Goal: Book appointment/travel/reservation

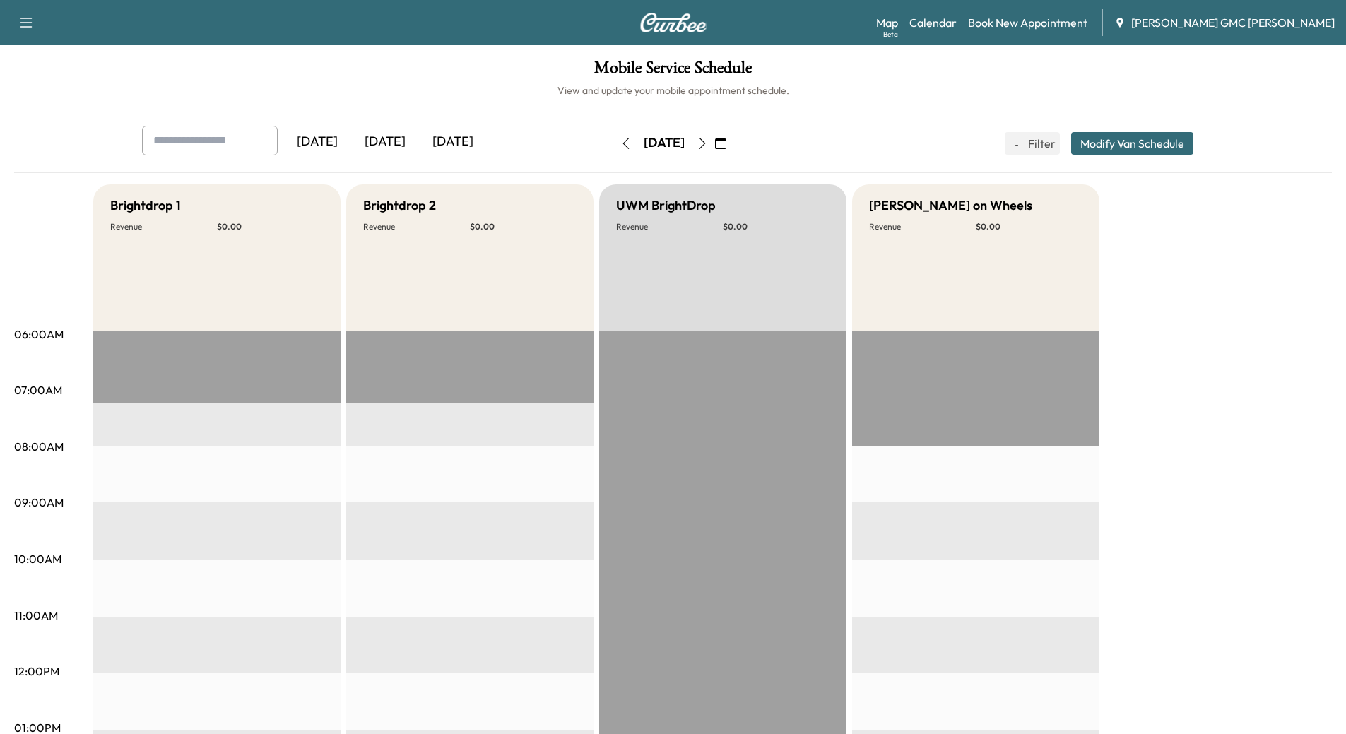
click at [381, 141] on div "[DATE]" at bounding box center [385, 142] width 68 height 33
click at [452, 141] on div "[DATE]" at bounding box center [453, 142] width 68 height 33
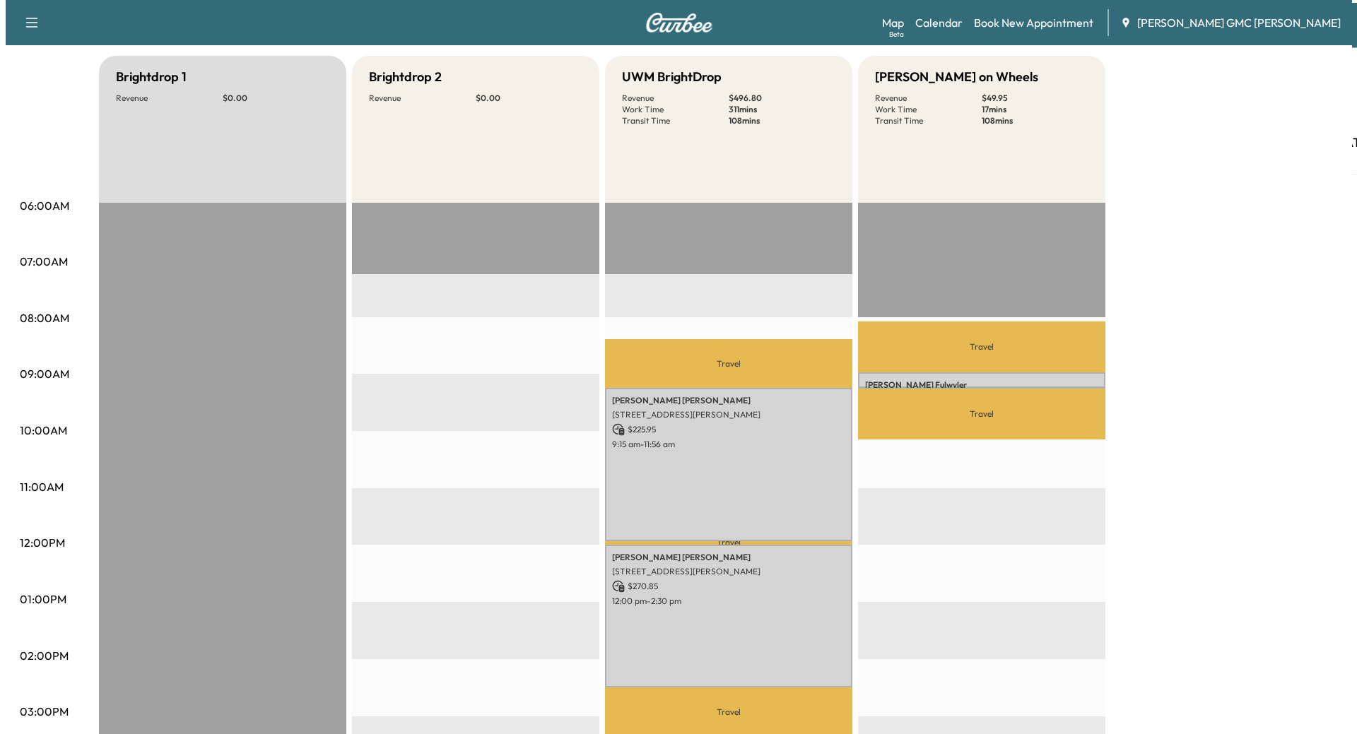
scroll to position [141, 0]
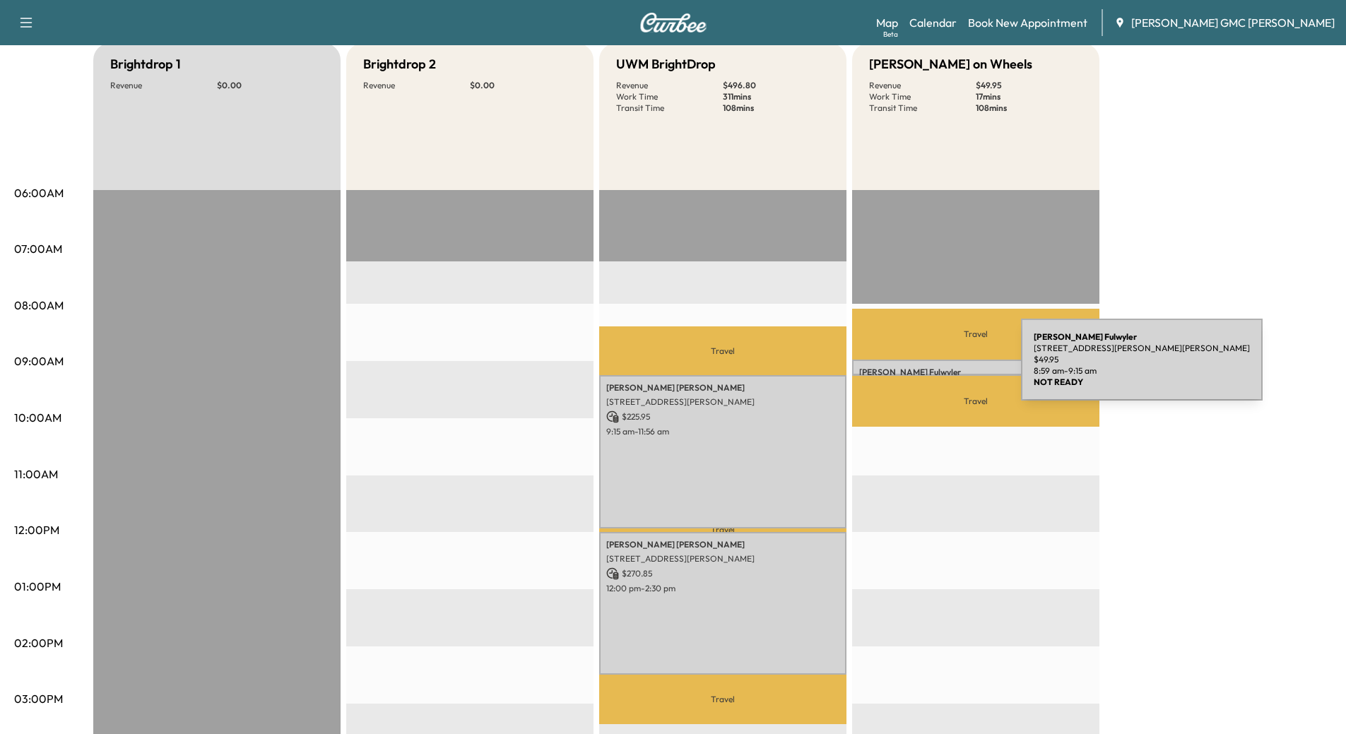
click at [915, 368] on p "[PERSON_NAME]" at bounding box center [975, 372] width 233 height 11
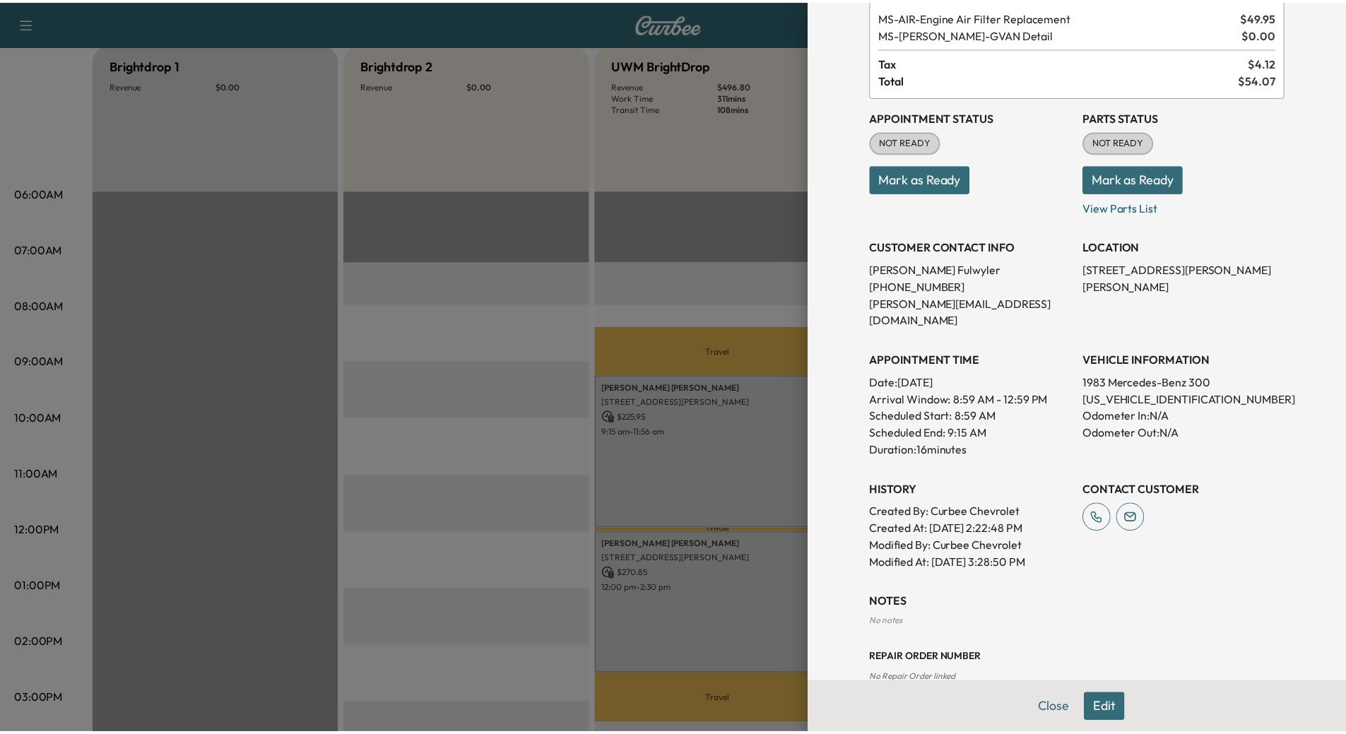
scroll to position [100, 0]
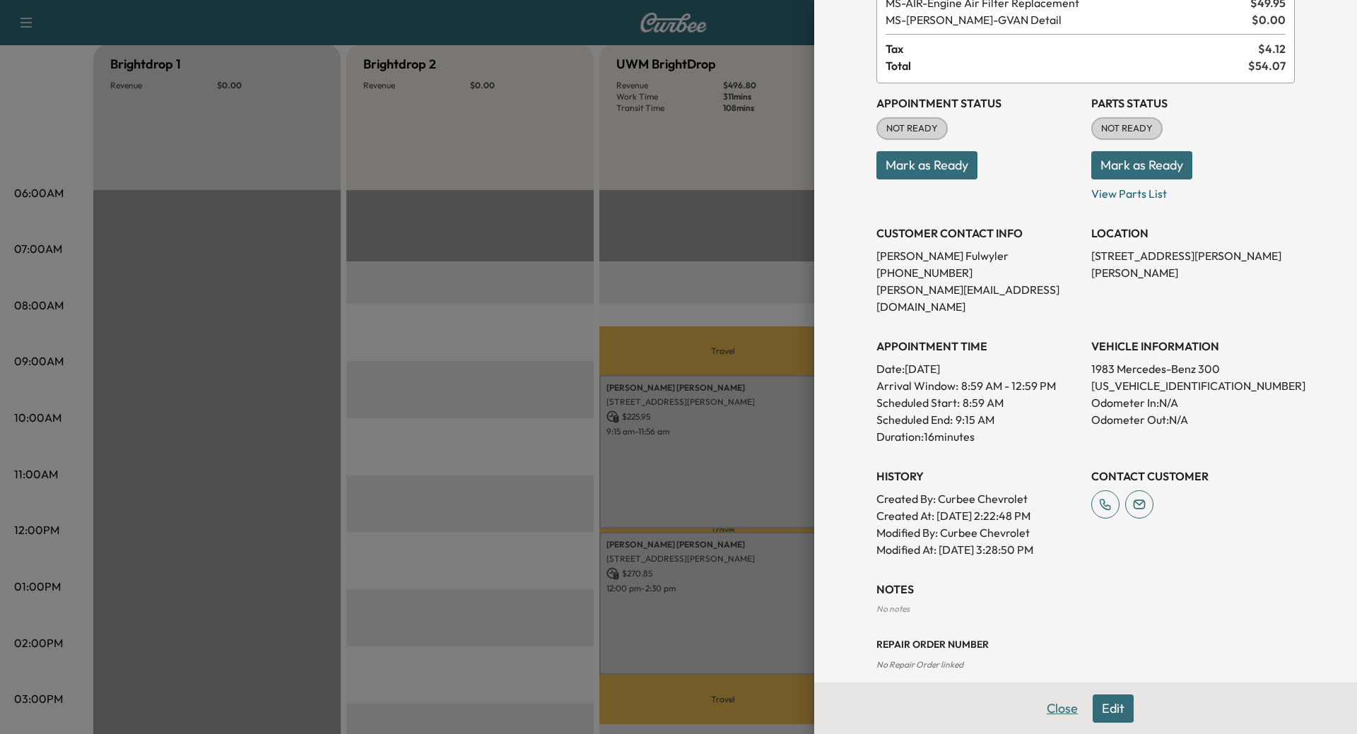
click at [1067, 708] on button "Close" at bounding box center [1062, 709] width 49 height 28
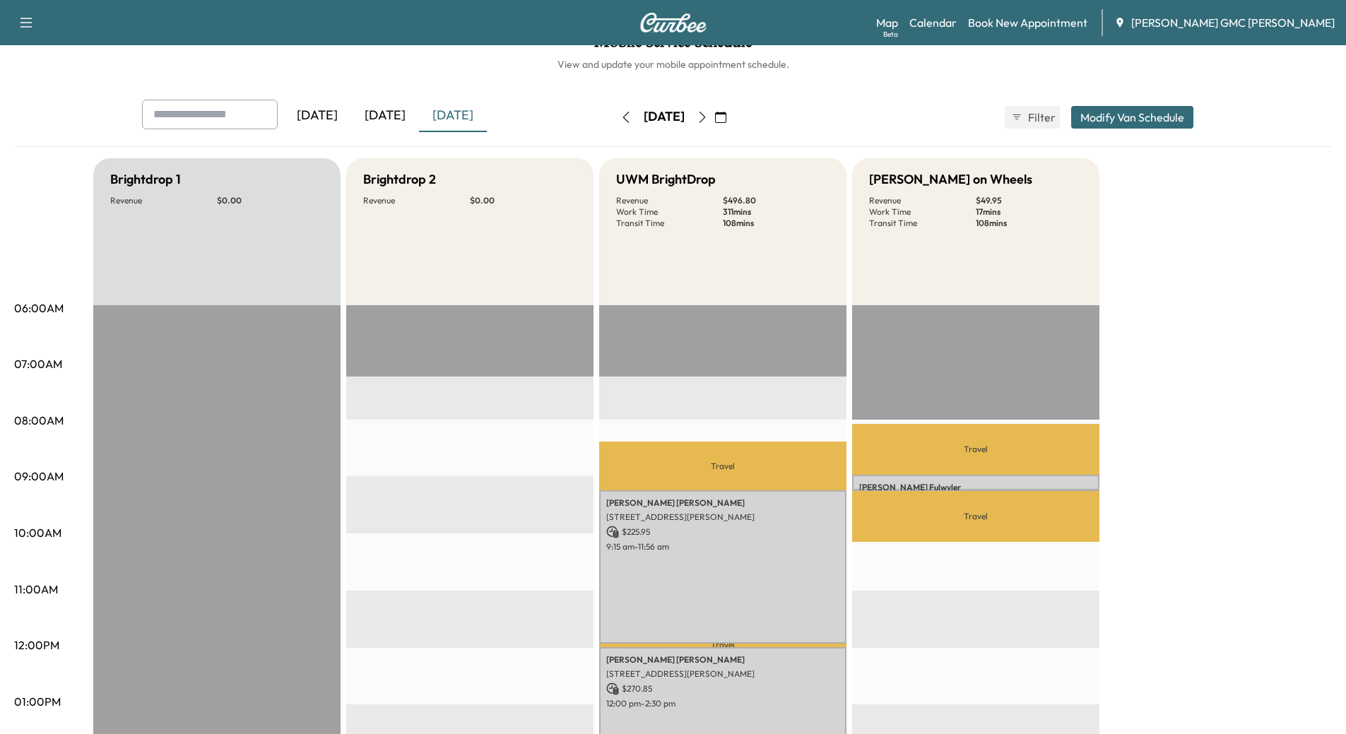
scroll to position [0, 0]
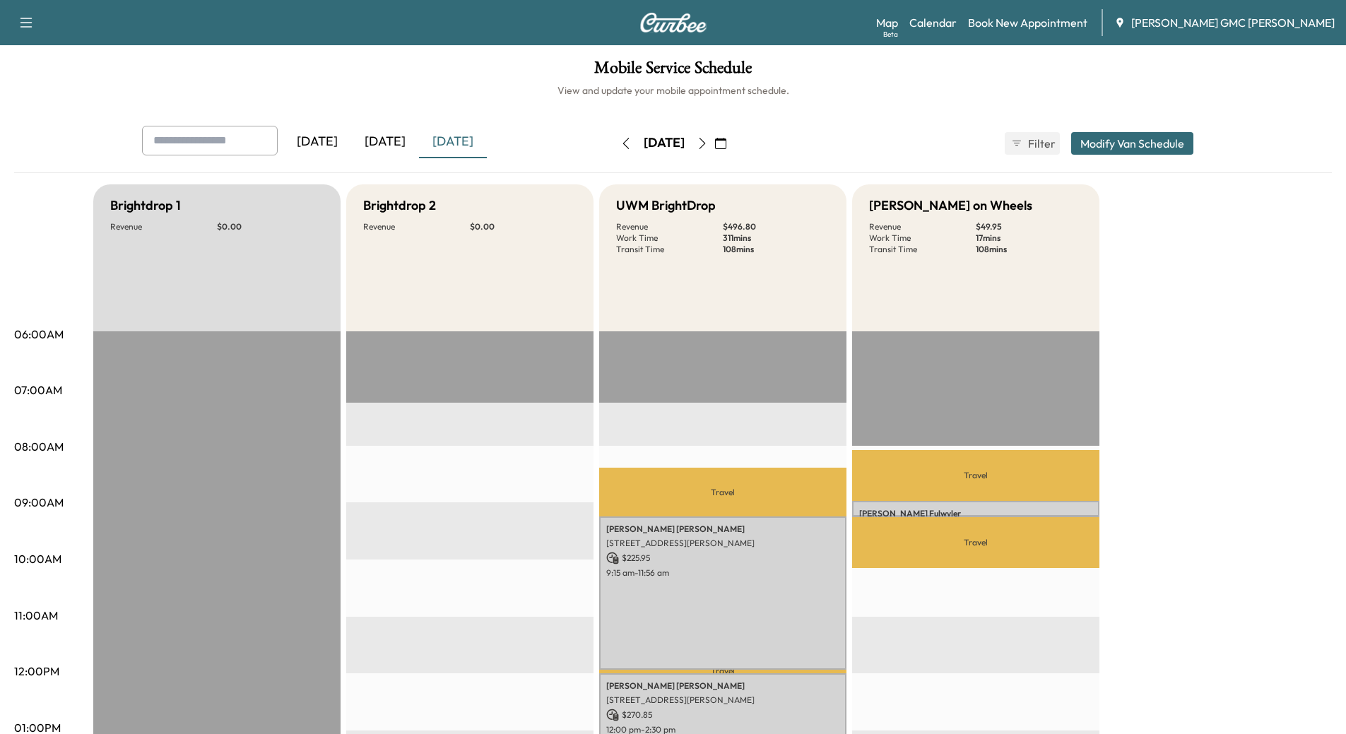
click at [708, 143] on icon "button" at bounding box center [702, 143] width 11 height 11
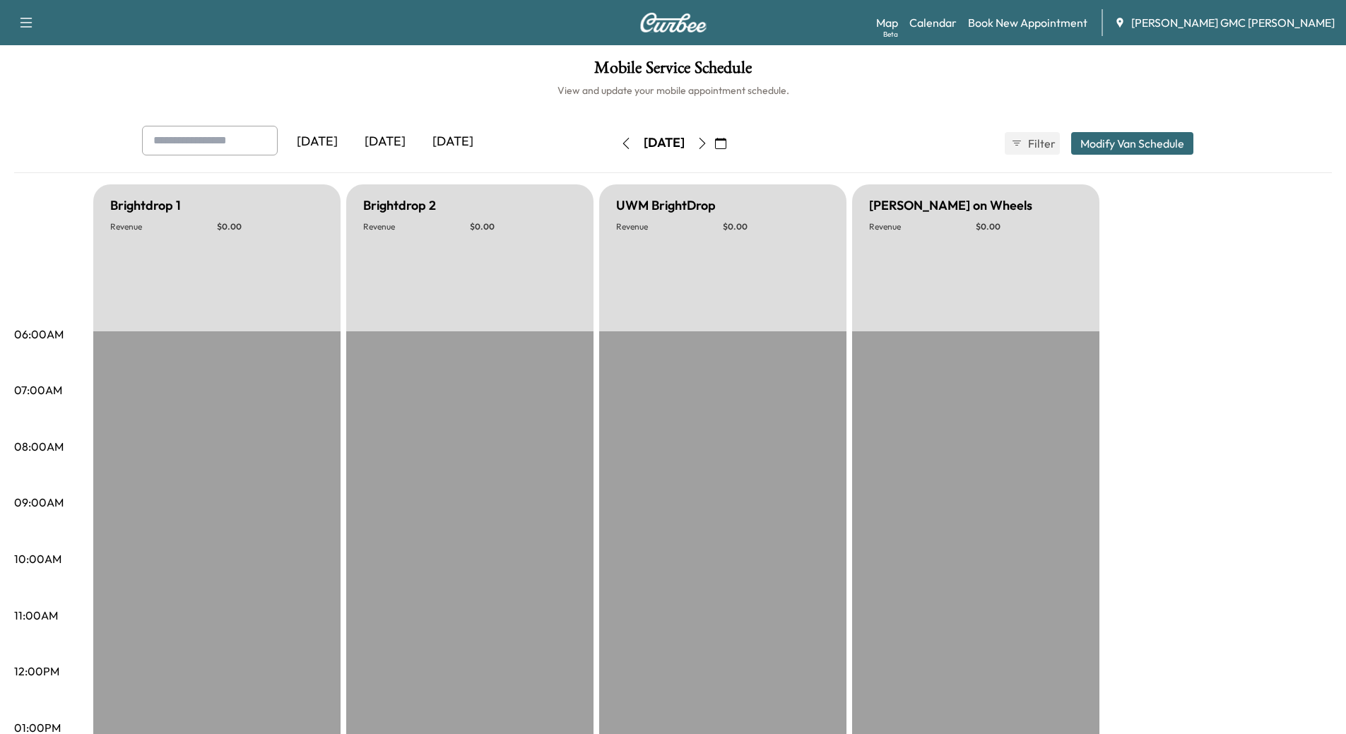
click at [708, 143] on icon "button" at bounding box center [702, 143] width 11 height 11
click at [708, 145] on icon "button" at bounding box center [702, 143] width 11 height 11
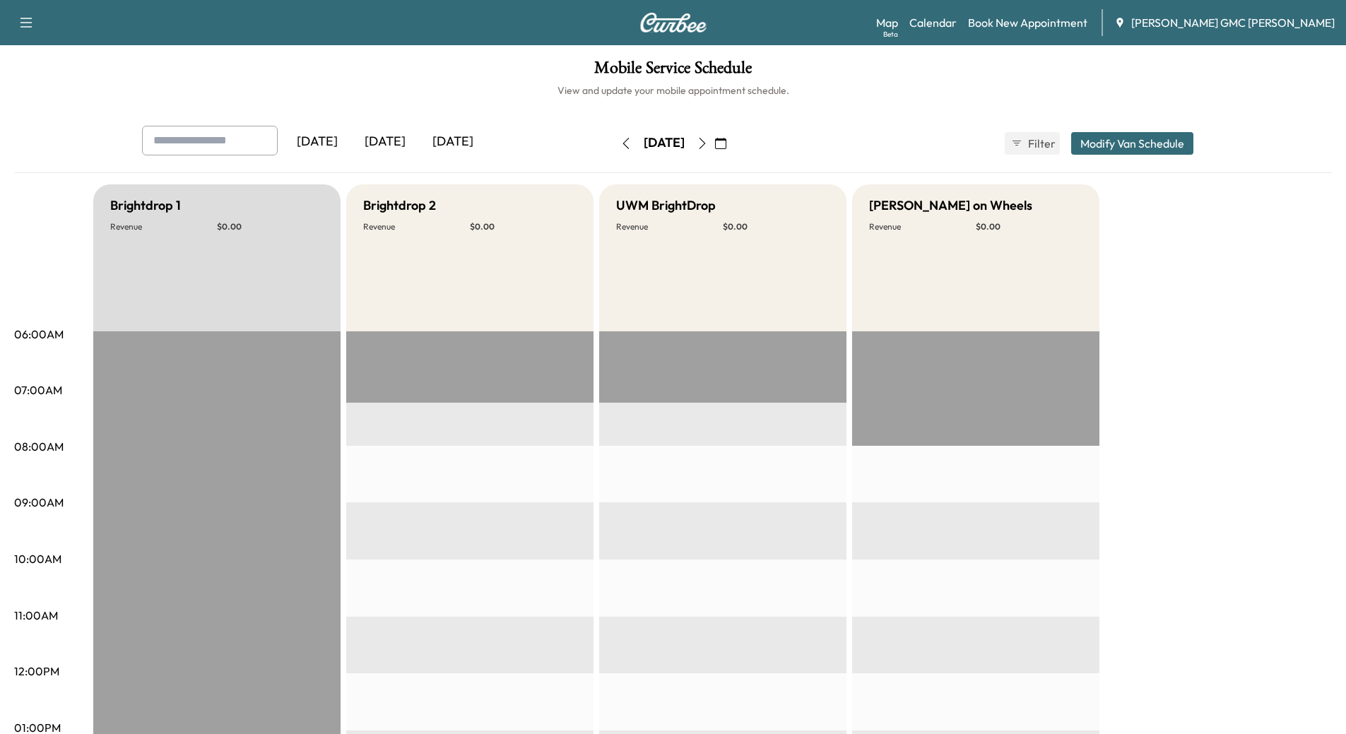
click at [708, 148] on icon "button" at bounding box center [702, 143] width 11 height 11
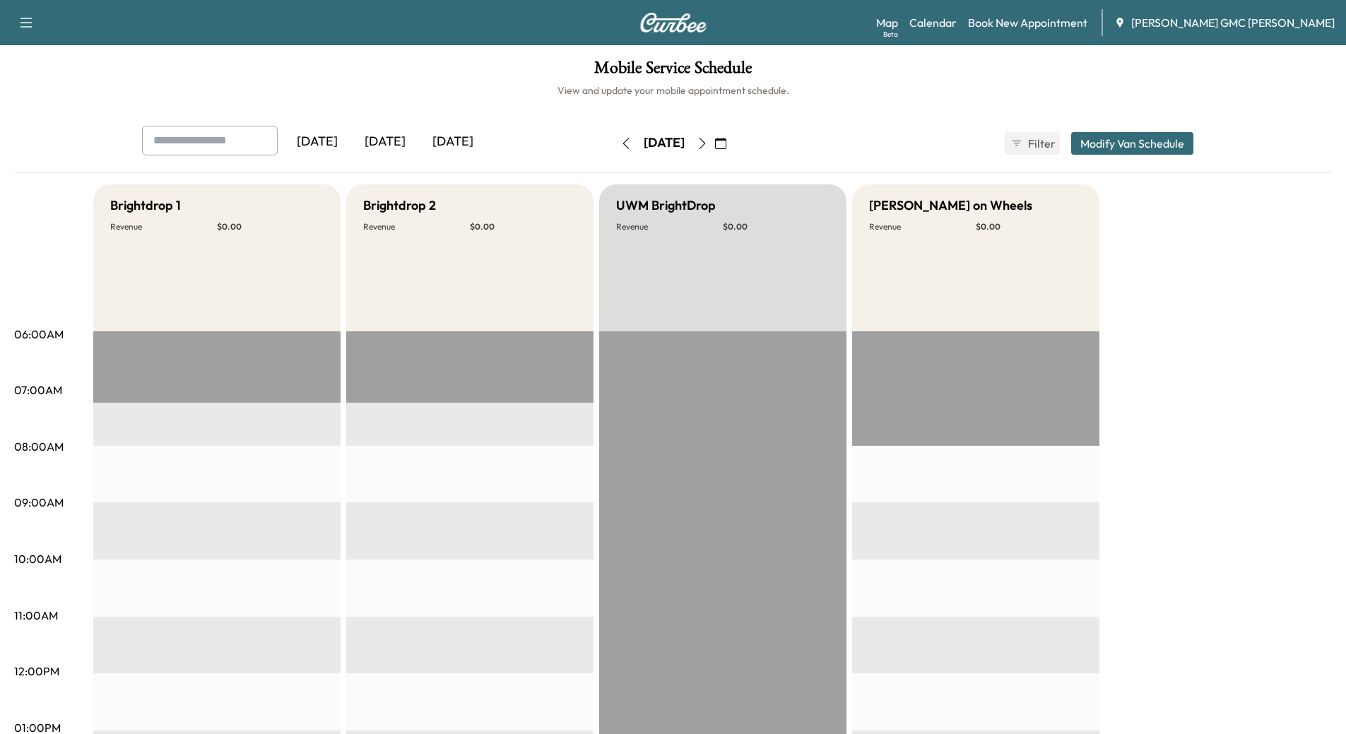
click at [708, 148] on icon "button" at bounding box center [702, 143] width 11 height 11
